Goal: Task Accomplishment & Management: Complete application form

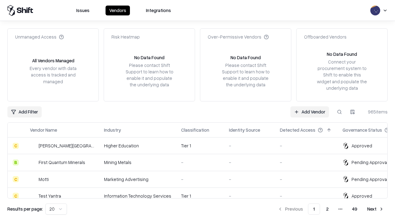
click at [310, 112] on link "Add Vendor" at bounding box center [309, 111] width 39 height 11
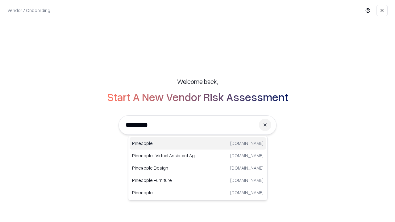
click at [198, 144] on div "Pineapple [DOMAIN_NAME]" at bounding box center [198, 143] width 136 height 12
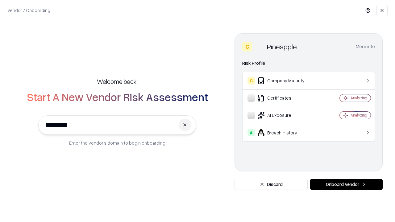
type input "*********"
click at [346, 185] on button "Onboard Vendor" at bounding box center [346, 184] width 73 height 11
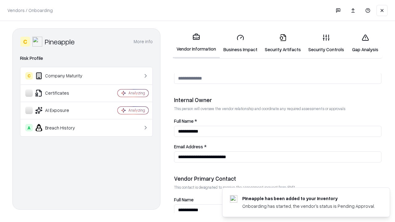
scroll to position [320, 0]
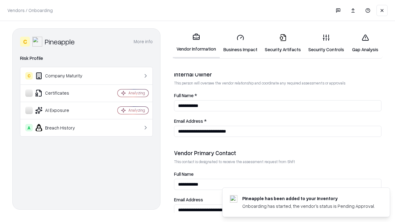
click at [240, 43] on link "Business Impact" at bounding box center [240, 43] width 41 height 29
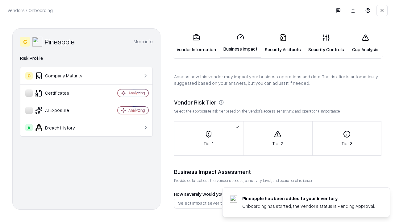
click at [283, 43] on link "Security Artifacts" at bounding box center [283, 43] width 44 height 29
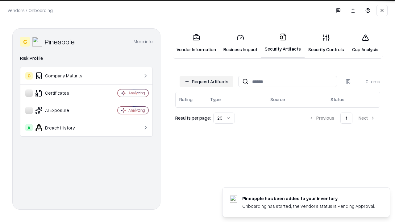
click at [207, 81] on button "Request Artifacts" at bounding box center [207, 81] width 54 height 11
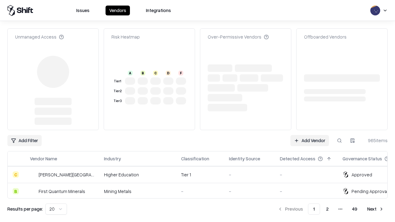
click at [310, 135] on link "Add Vendor" at bounding box center [309, 140] width 39 height 11
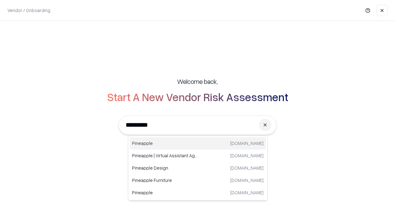
click at [198, 144] on div "Pineapple [DOMAIN_NAME]" at bounding box center [198, 143] width 136 height 12
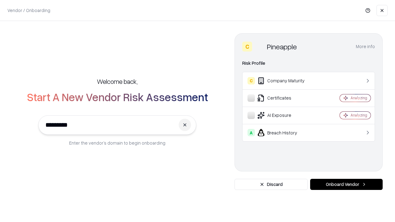
type input "*********"
click at [346, 185] on button "Onboard Vendor" at bounding box center [346, 184] width 73 height 11
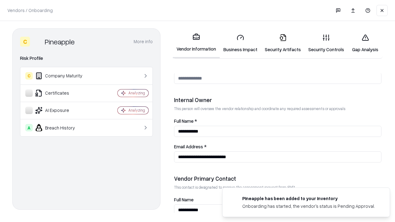
scroll to position [320, 0]
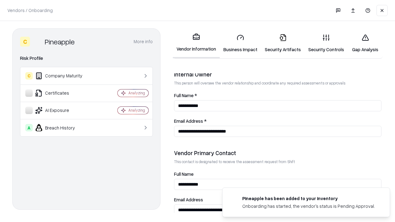
click at [365, 43] on link "Gap Analysis" at bounding box center [365, 43] width 35 height 29
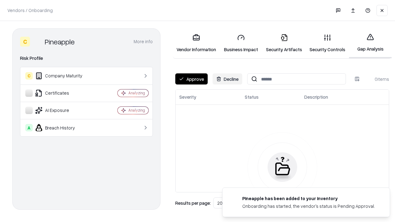
click at [191, 79] on button "Approve" at bounding box center [191, 78] width 32 height 11
